Goal: Task Accomplishment & Management: Manage account settings

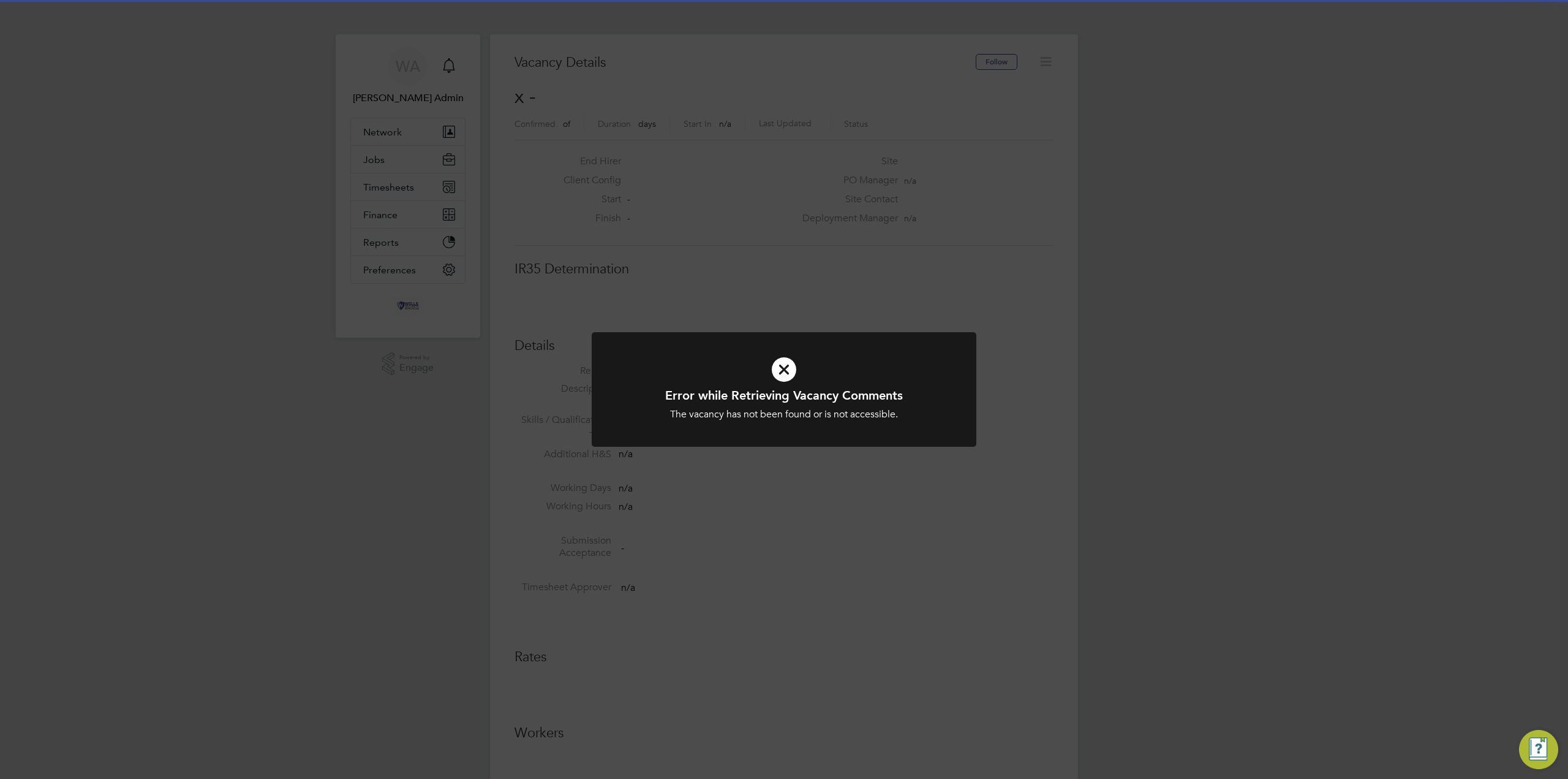
scroll to position [20, 264]
click at [736, 225] on div "Error while Retrieving Vacancy Comments The vacancy has not been found or is no…" at bounding box center [784, 389] width 1568 height 779
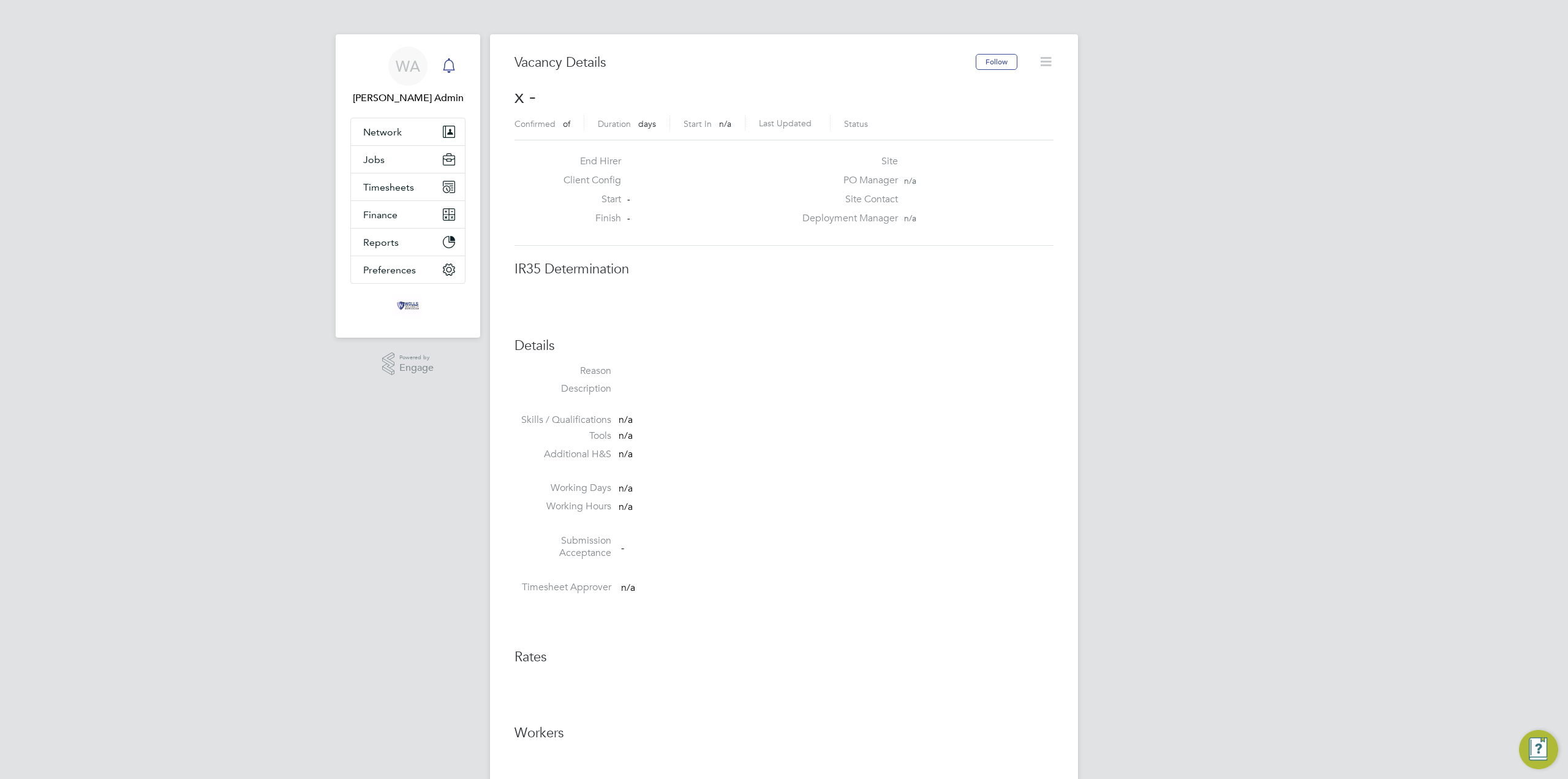
click at [460, 64] on div "Main navigation" at bounding box center [449, 67] width 25 height 25
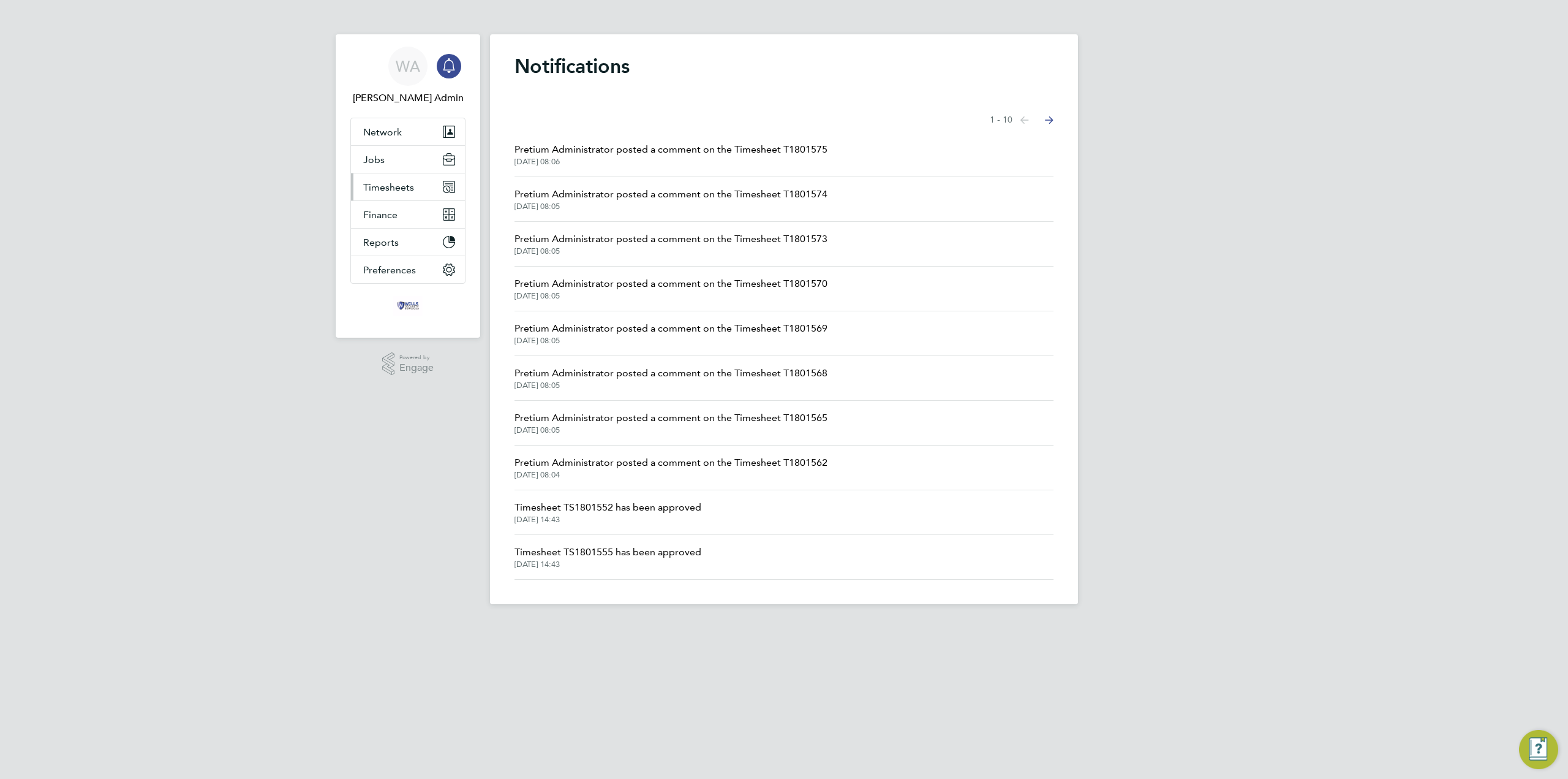
click at [398, 187] on span "Timesheets" at bounding box center [389, 187] width 51 height 12
click at [395, 215] on link "Timesheets" at bounding box center [389, 216] width 51 height 12
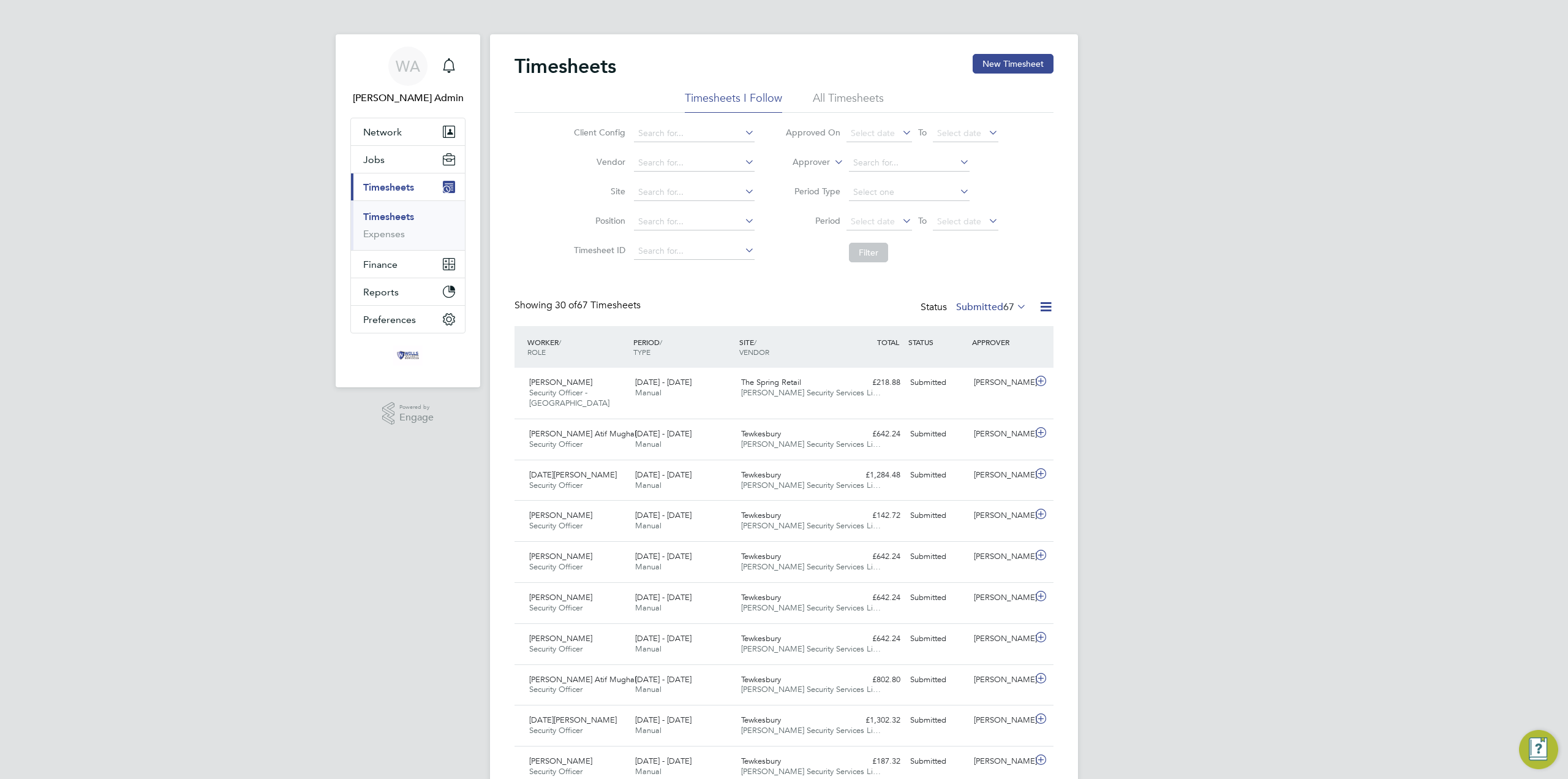
click at [984, 306] on label "Submitted 67" at bounding box center [992, 307] width 71 height 12
click at [398, 267] on button "Finance" at bounding box center [408, 264] width 114 height 27
click at [399, 276] on link "Statements" at bounding box center [389, 273] width 51 height 12
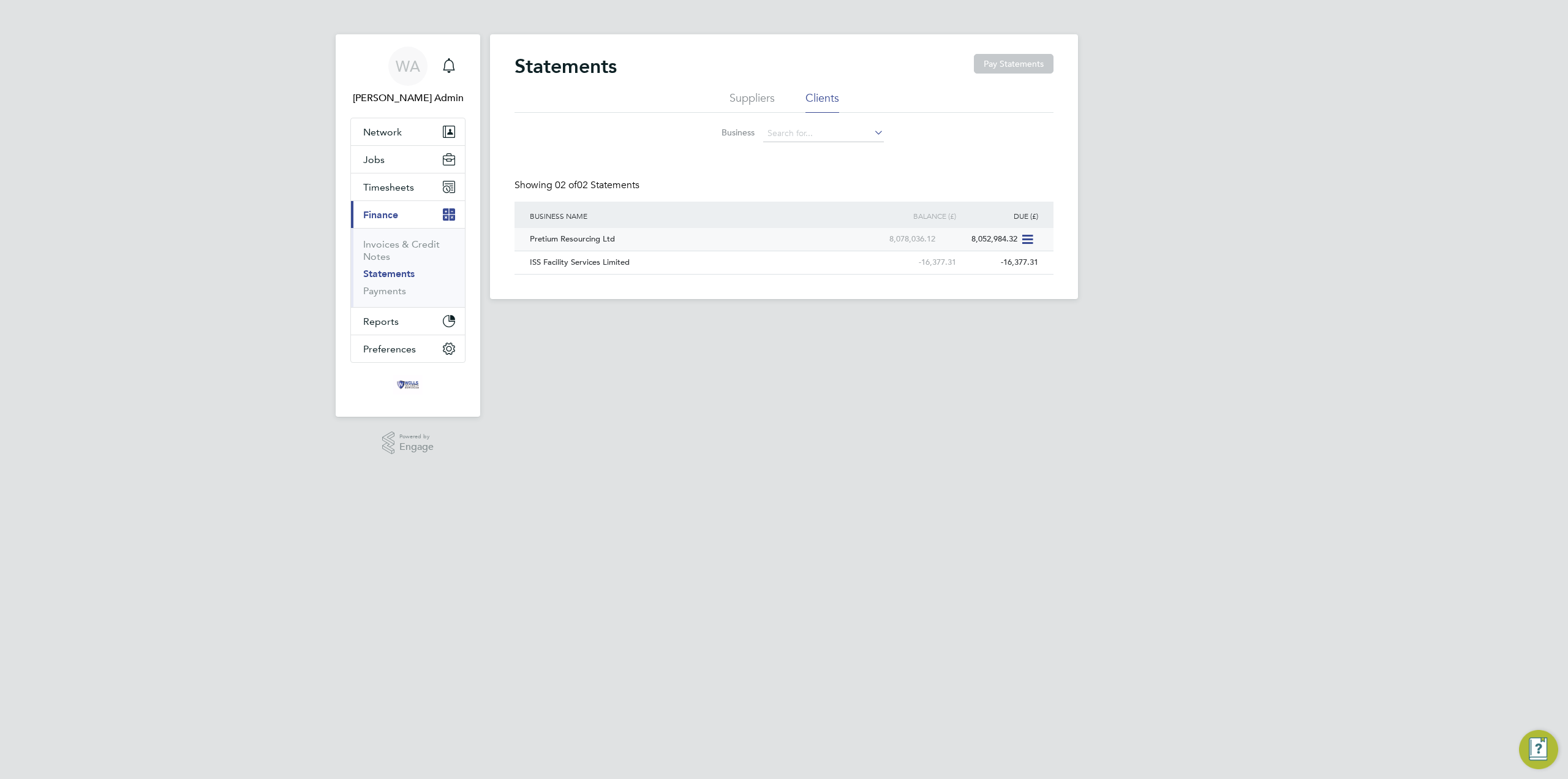
click at [1026, 240] on icon at bounding box center [1026, 239] width 12 height 15
click at [1001, 263] on li "Download statement" at bounding box center [983, 267] width 97 height 17
